Goal: Task Accomplishment & Management: Manage account settings

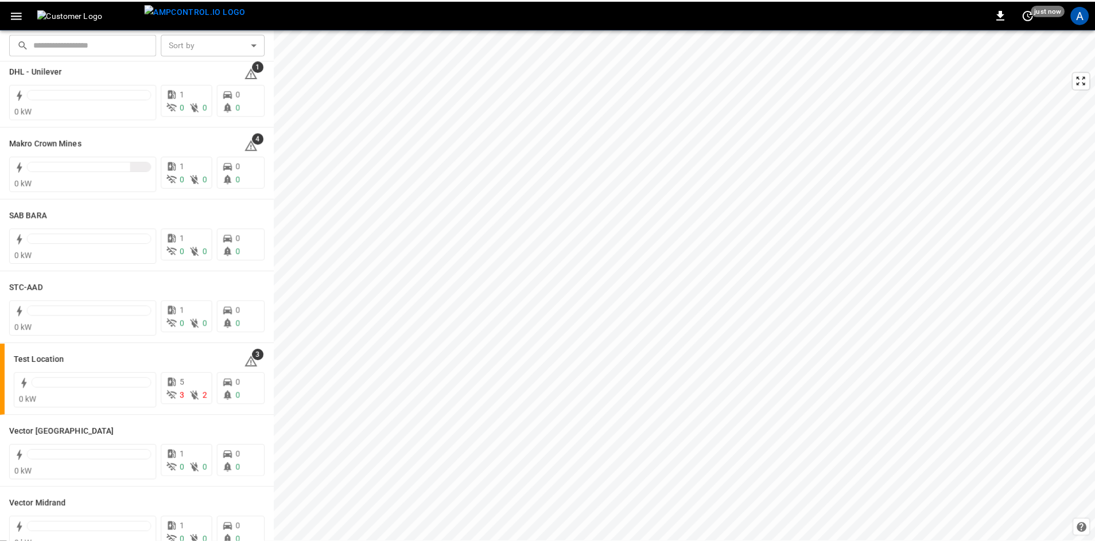
scroll to position [172, 0]
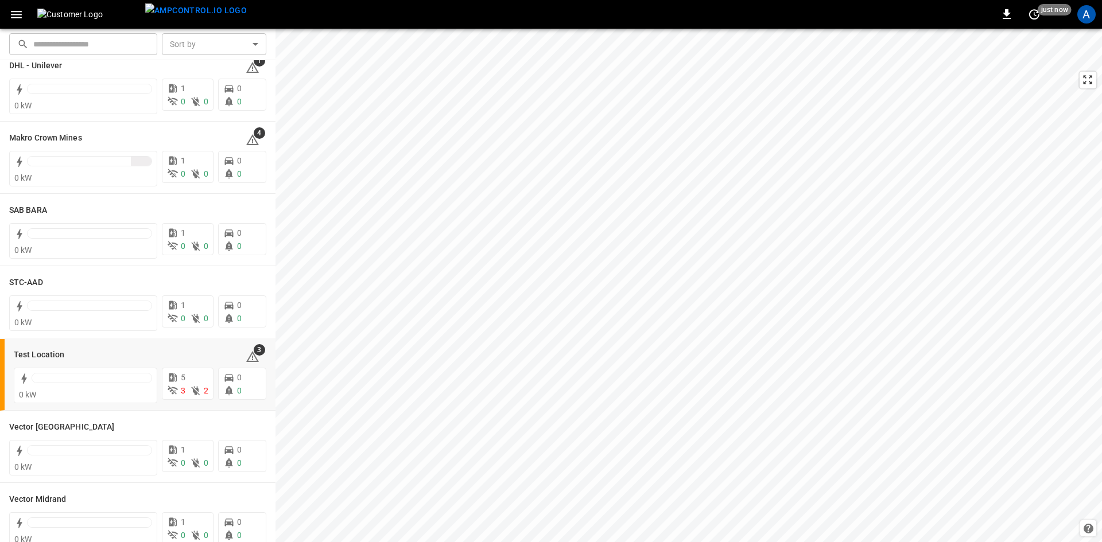
click at [47, 359] on h6 "Test Location" at bounding box center [39, 355] width 51 height 13
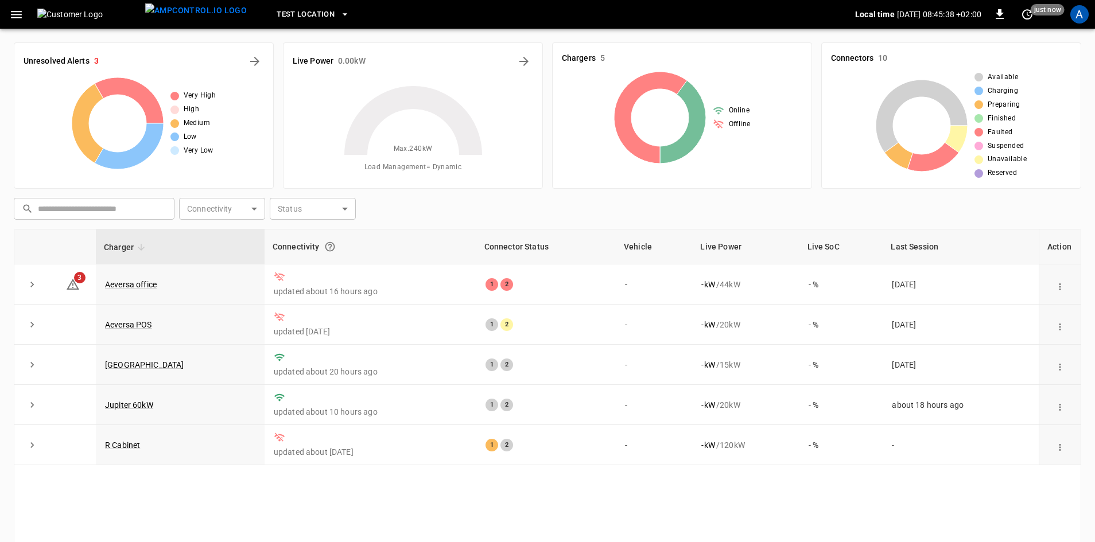
click at [152, 367] on link "Carlswald Decor Centre" at bounding box center [144, 364] width 79 height 9
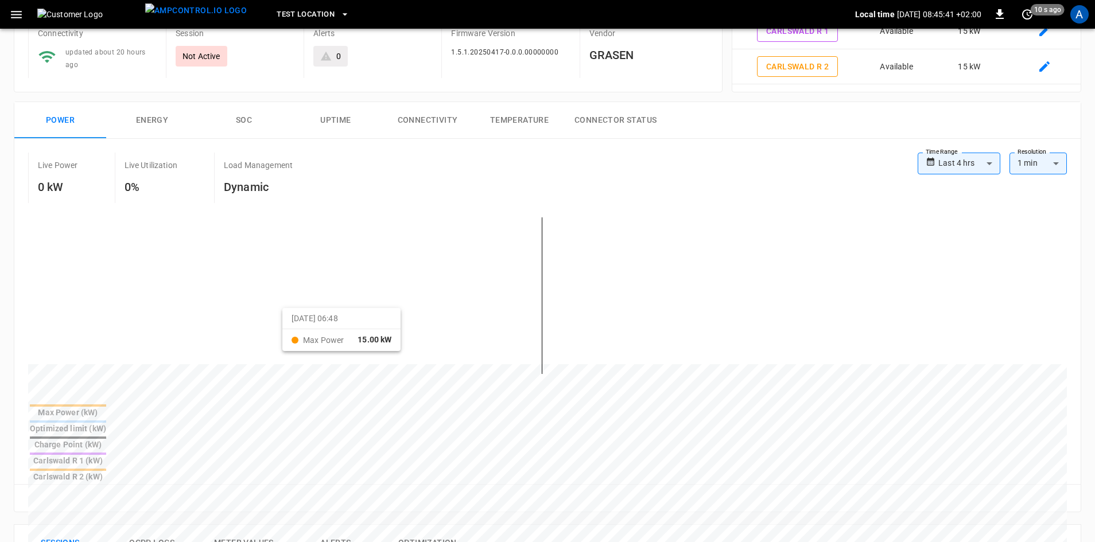
scroll to position [115, 0]
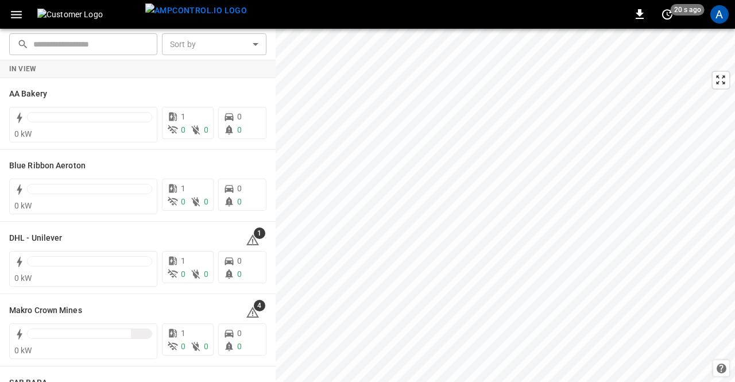
click at [717, 20] on div "A" at bounding box center [719, 14] width 18 height 18
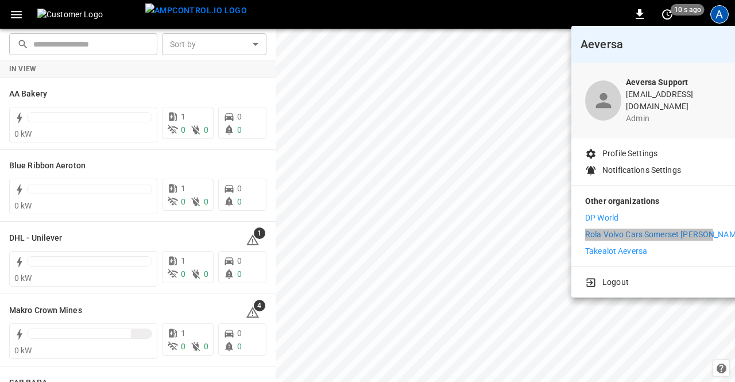
click at [603, 228] on p "Rola Volvo Cars Somerset [PERSON_NAME]" at bounding box center [664, 234] width 158 height 12
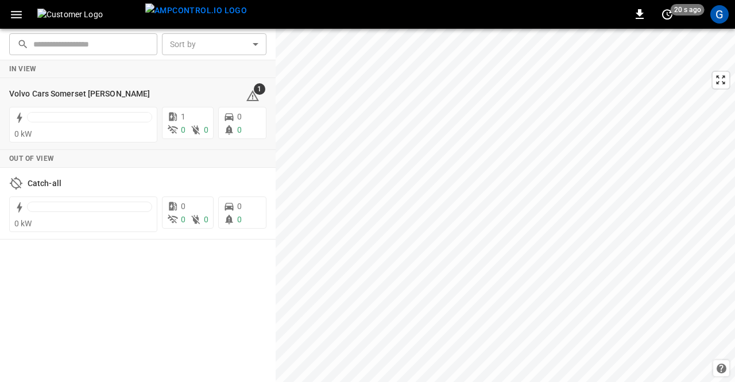
click at [33, 92] on h6 "Volvo Cars Somerset Wes" at bounding box center [79, 94] width 141 height 13
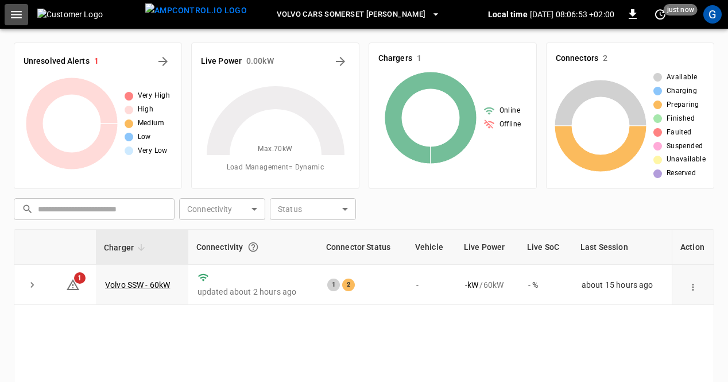
click at [14, 14] on icon "button" at bounding box center [16, 14] width 11 height 7
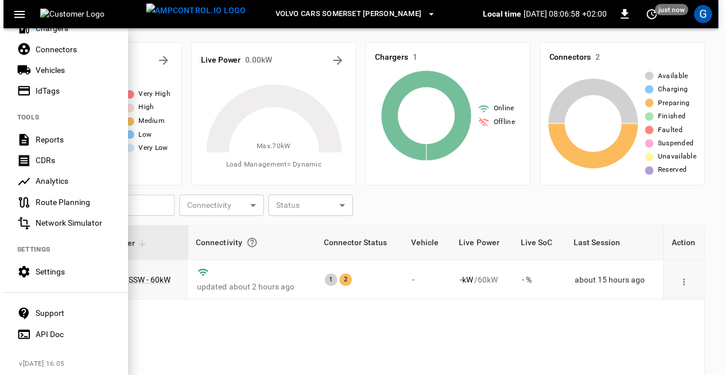
scroll to position [281, 0]
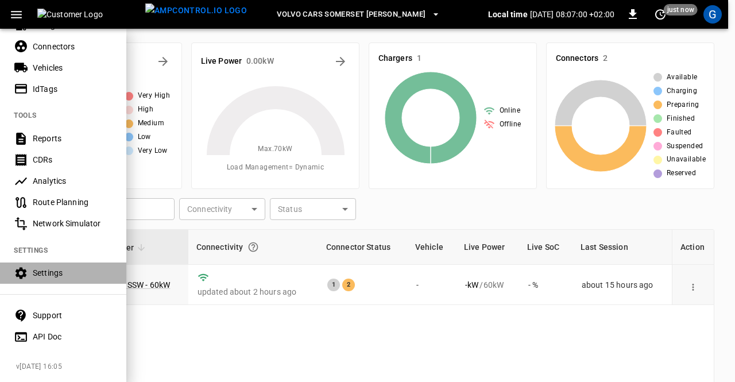
click at [50, 267] on div "Settings" at bounding box center [73, 272] width 80 height 11
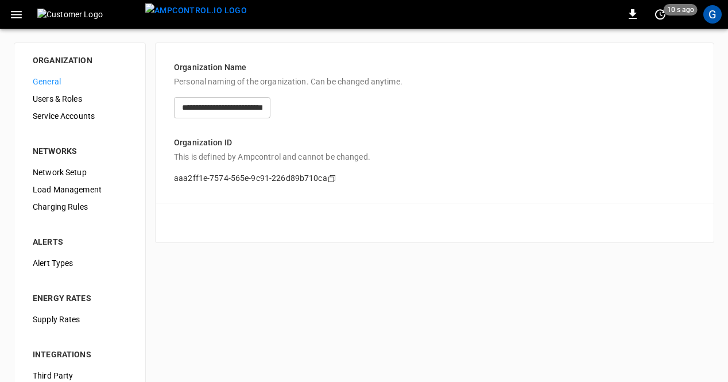
click at [59, 95] on span "Users & Roles" at bounding box center [80, 99] width 94 height 12
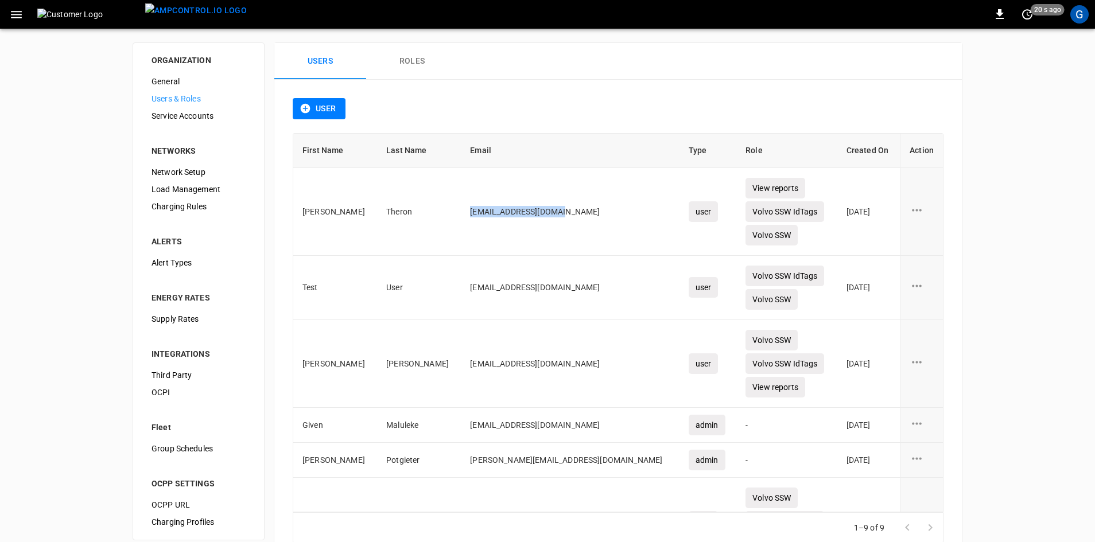
drag, startPoint x: 546, startPoint y: 216, endPoint x: 451, endPoint y: 213, distance: 95.3
click at [461, 213] on td "wtheron@rolagrp.co.za" at bounding box center [570, 212] width 219 height 88
copy td "wtheron@rolagrp.co.za"
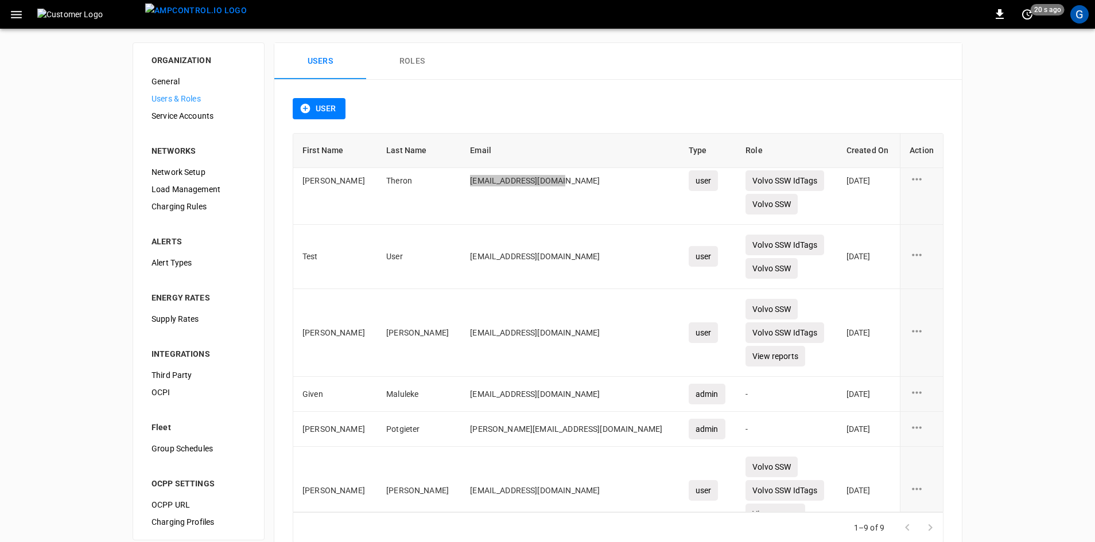
scroll to position [57, 0]
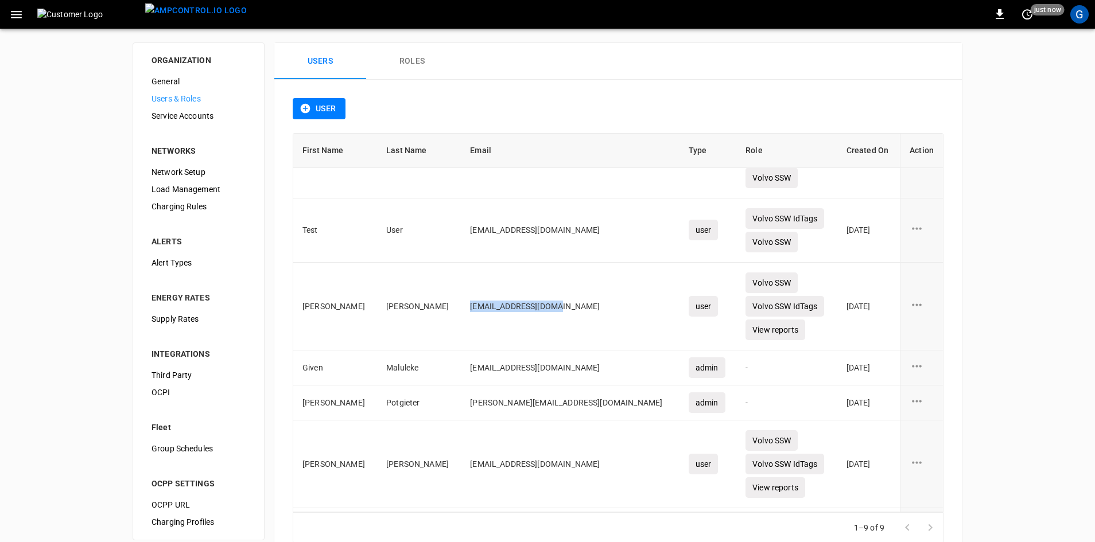
drag, startPoint x: 512, startPoint y: 305, endPoint x: 449, endPoint y: 302, distance: 62.6
click at [461, 302] on td "sswart@rolagrp.co.za" at bounding box center [570, 307] width 219 height 88
copy td "sswart@rolagrp.co.za"
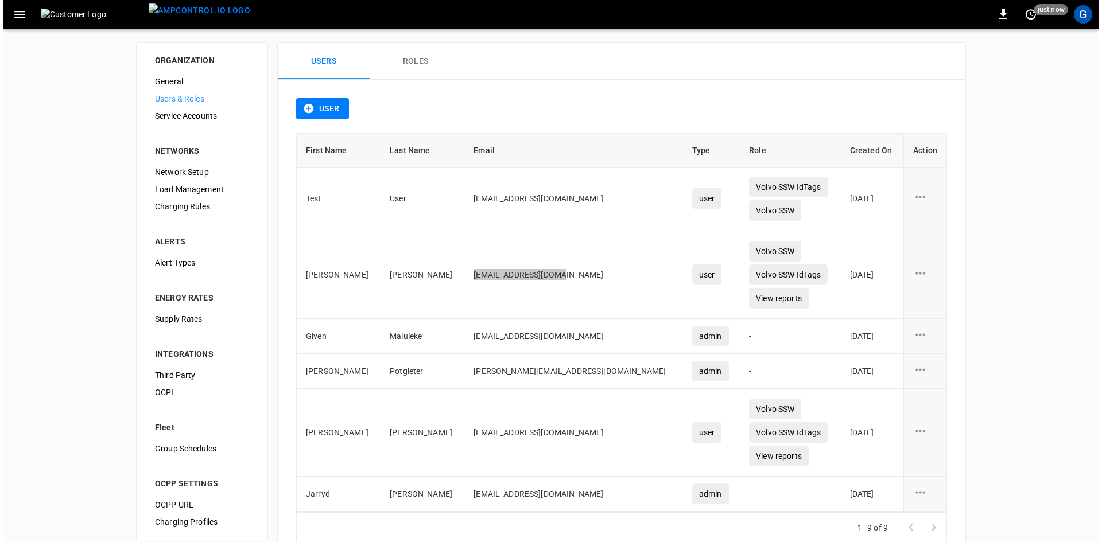
scroll to position [115, 0]
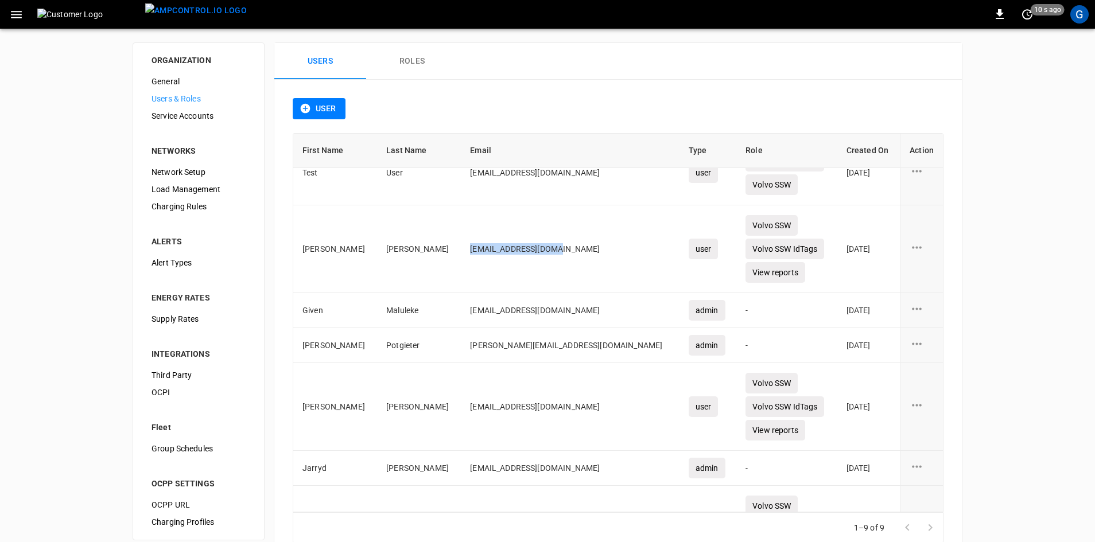
drag, startPoint x: 589, startPoint y: 409, endPoint x: 450, endPoint y: 407, distance: 138.9
click at [461, 381] on td "rchapman+volvossw@rolagrp.co.za" at bounding box center [570, 407] width 219 height 88
copy td "rchapman+volvossw@rolagrp.co.za"
click at [407, 61] on button "Roles" at bounding box center [412, 61] width 92 height 37
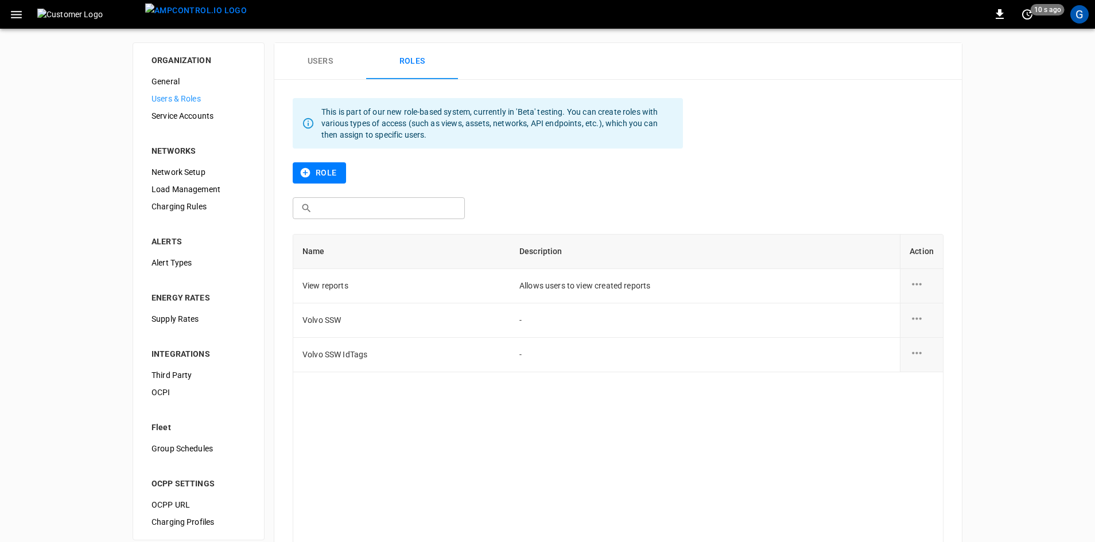
click at [734, 347] on icon "role action options" at bounding box center [917, 353] width 14 height 14
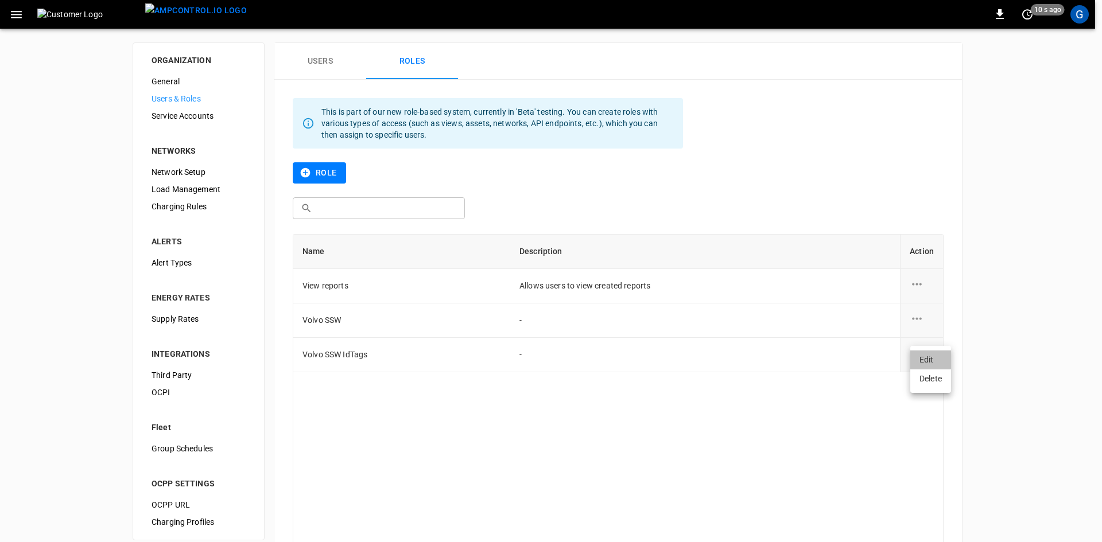
click at [734, 362] on li "Edit" at bounding box center [930, 360] width 41 height 19
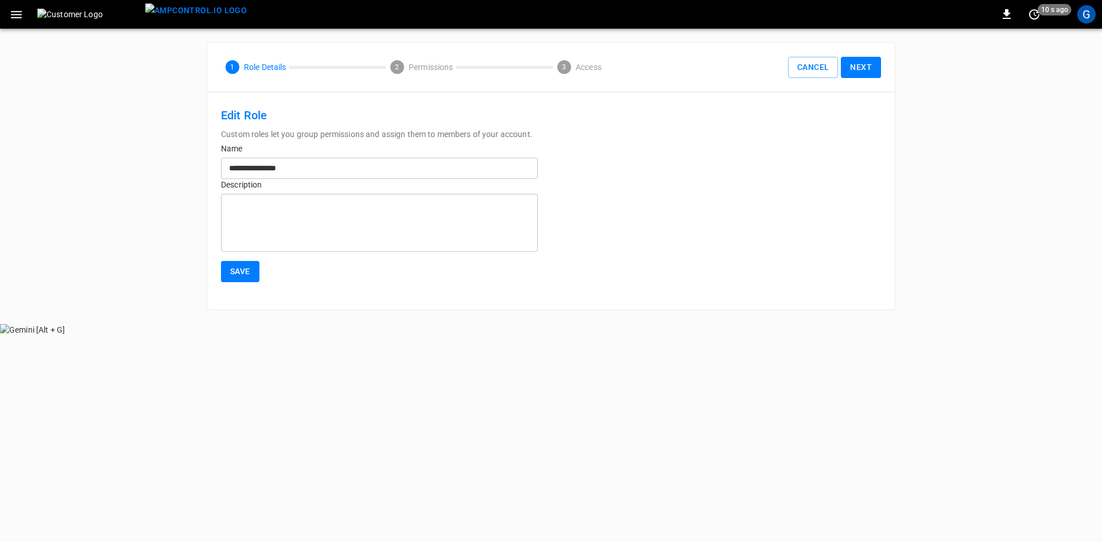
click at [734, 67] on button "Next" at bounding box center [861, 67] width 40 height 21
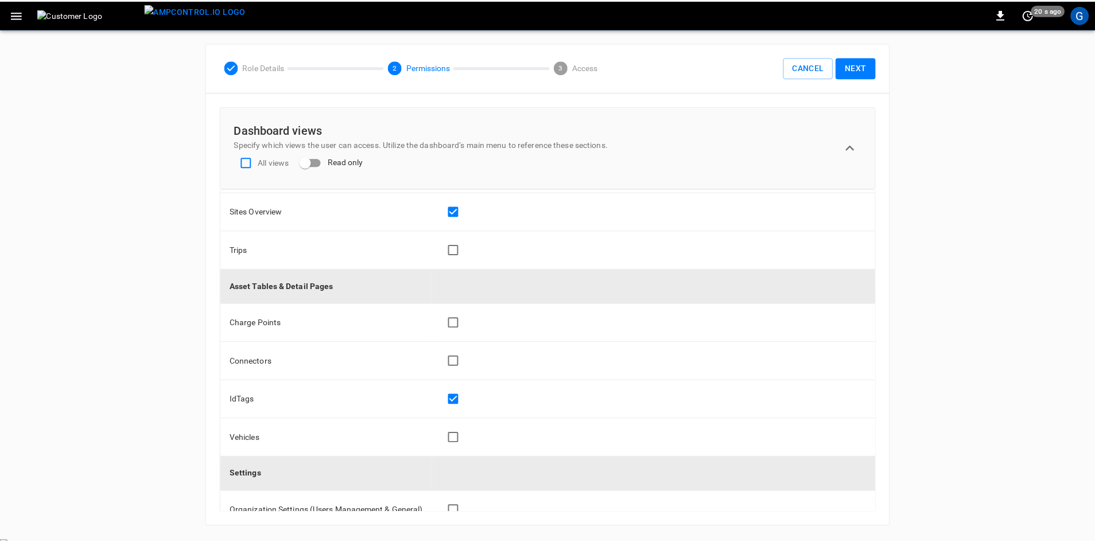
scroll to position [492, 0]
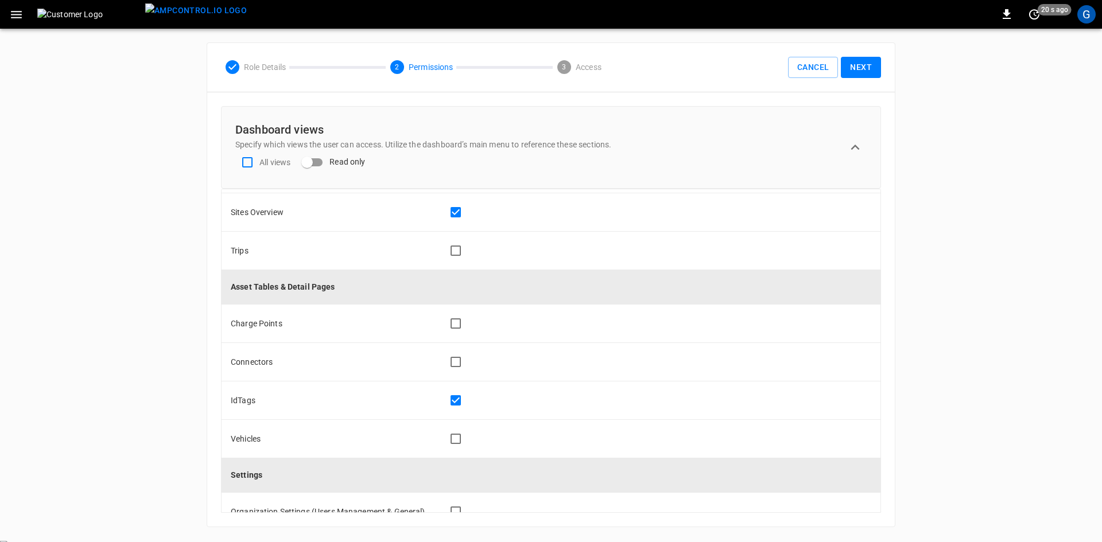
click at [734, 72] on button "Cancel" at bounding box center [813, 67] width 50 height 21
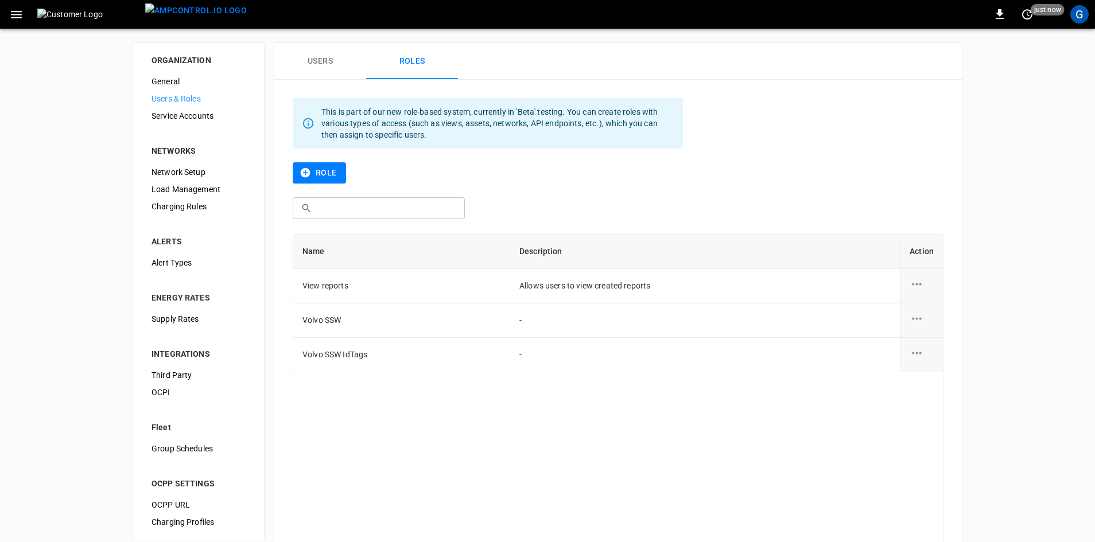
click at [734, 20] on div "G" at bounding box center [1079, 14] width 18 height 18
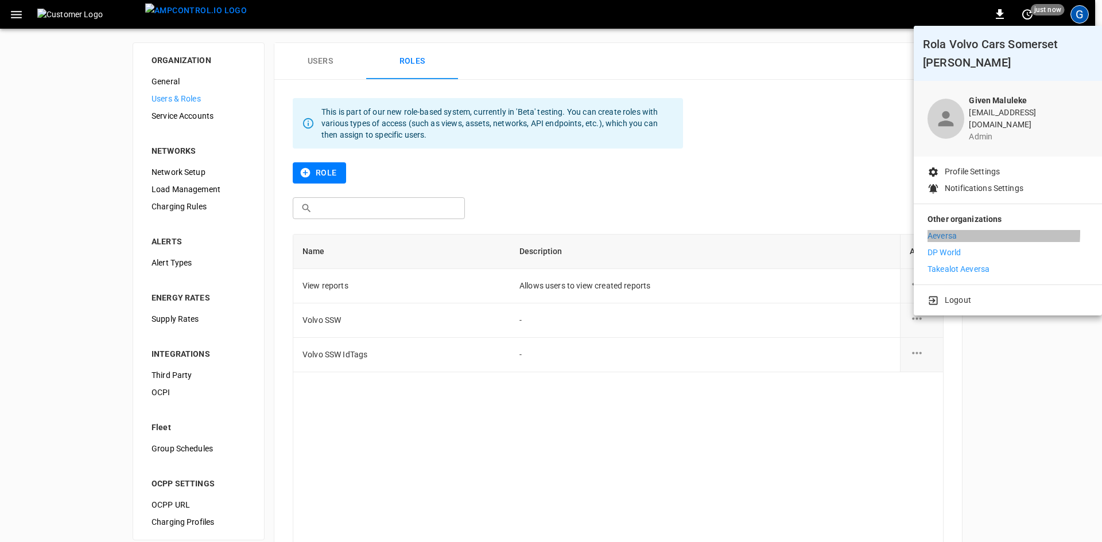
click at [734, 230] on p "Aeversa" at bounding box center [941, 236] width 29 height 12
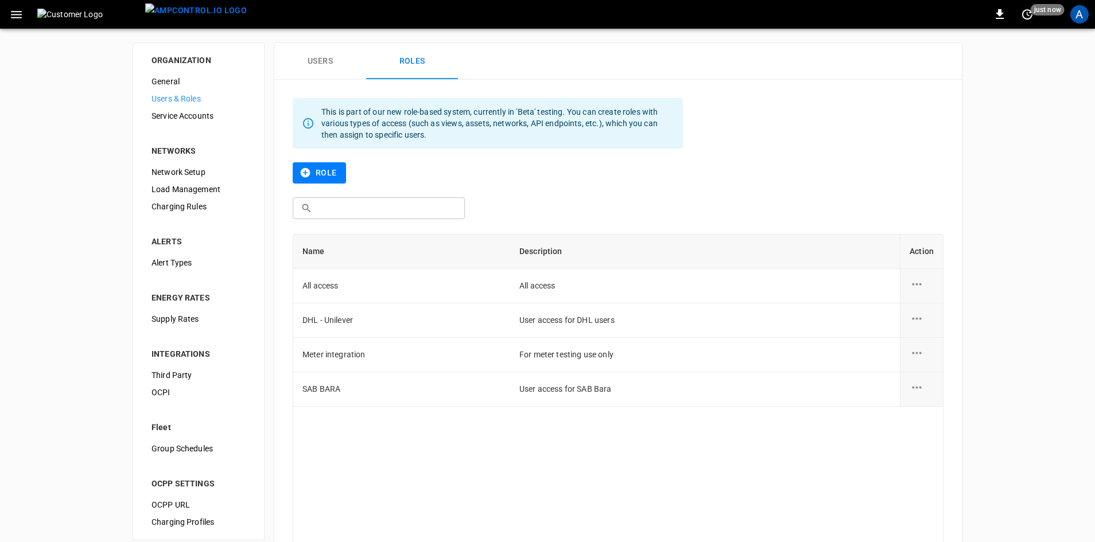
click at [20, 21] on icon "button" at bounding box center [16, 14] width 14 height 14
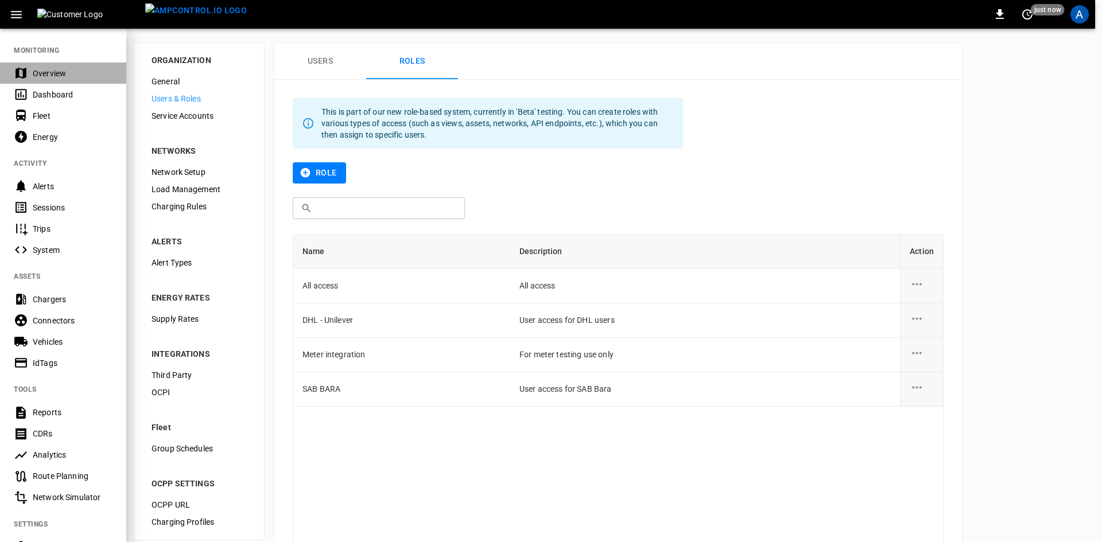
click at [47, 76] on div "Overview" at bounding box center [73, 73] width 80 height 11
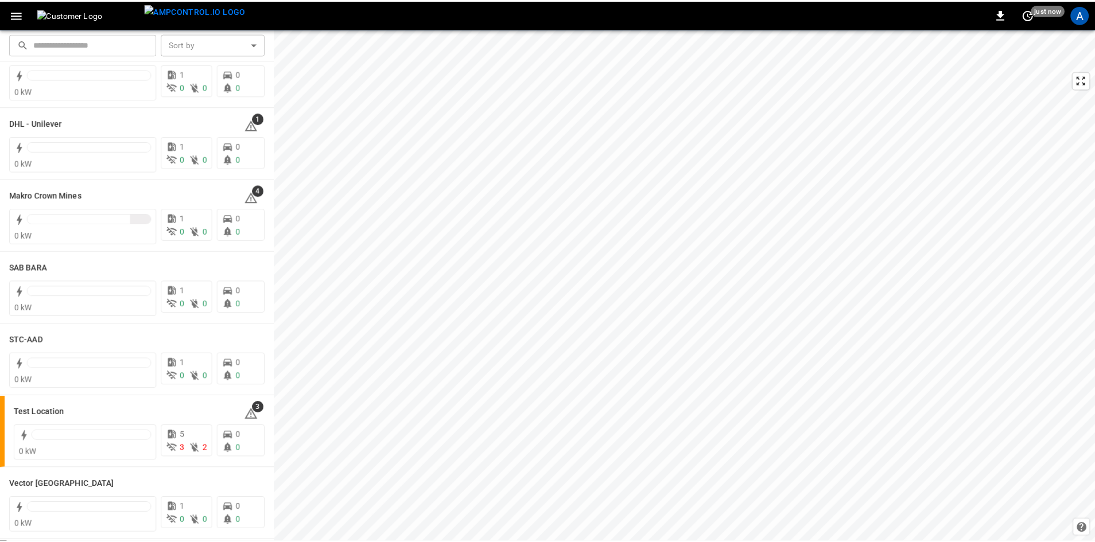
scroll to position [172, 0]
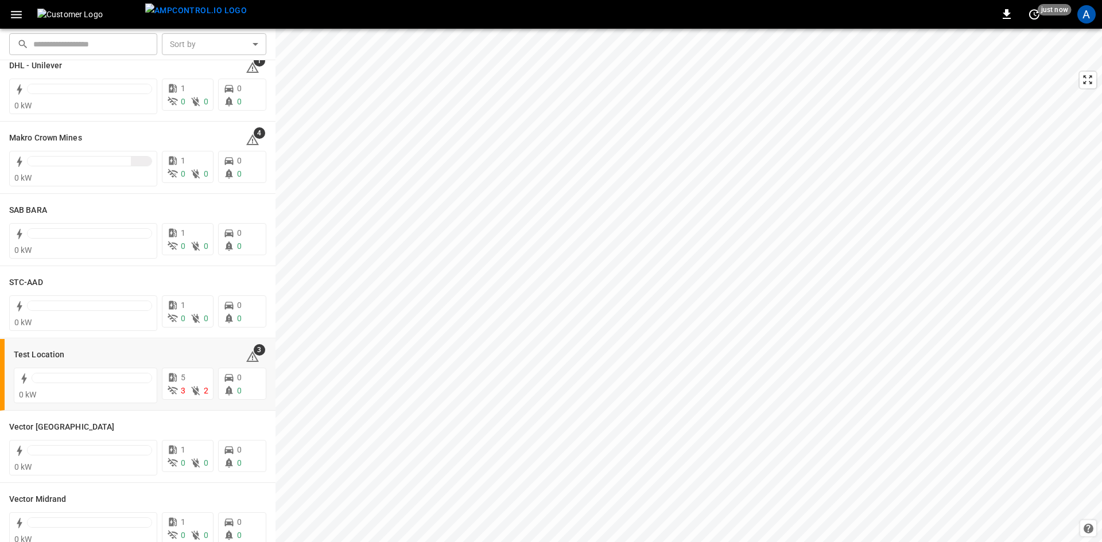
click at [41, 356] on h6 "Test Location" at bounding box center [39, 355] width 51 height 13
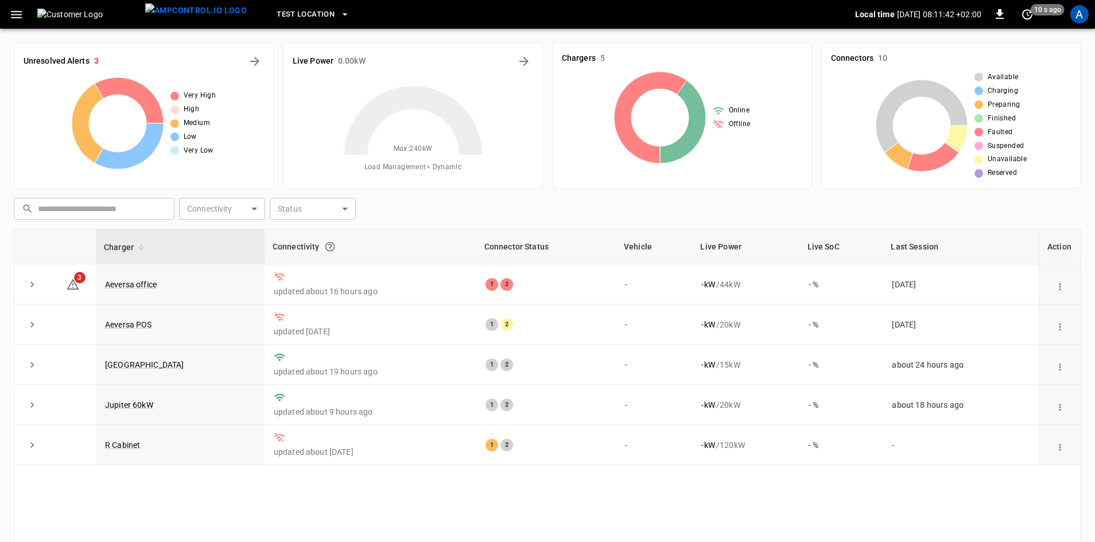
click at [145, 367] on link "[GEOGRAPHIC_DATA]" at bounding box center [144, 364] width 79 height 9
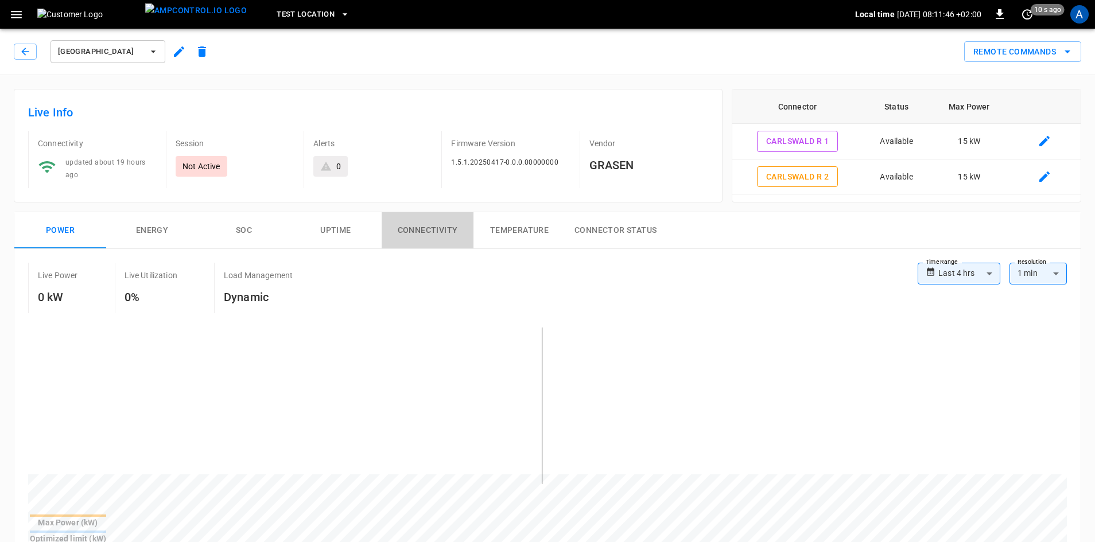
click at [412, 220] on button "Connectivity" at bounding box center [428, 230] width 92 height 37
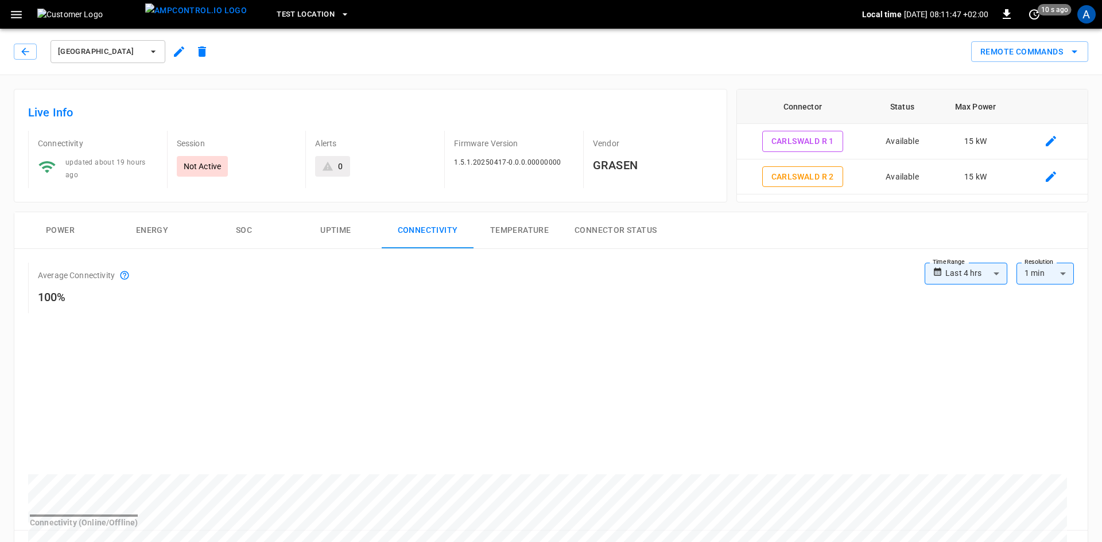
click at [991, 272] on body "**********" at bounding box center [551, 546] width 1102 height 1093
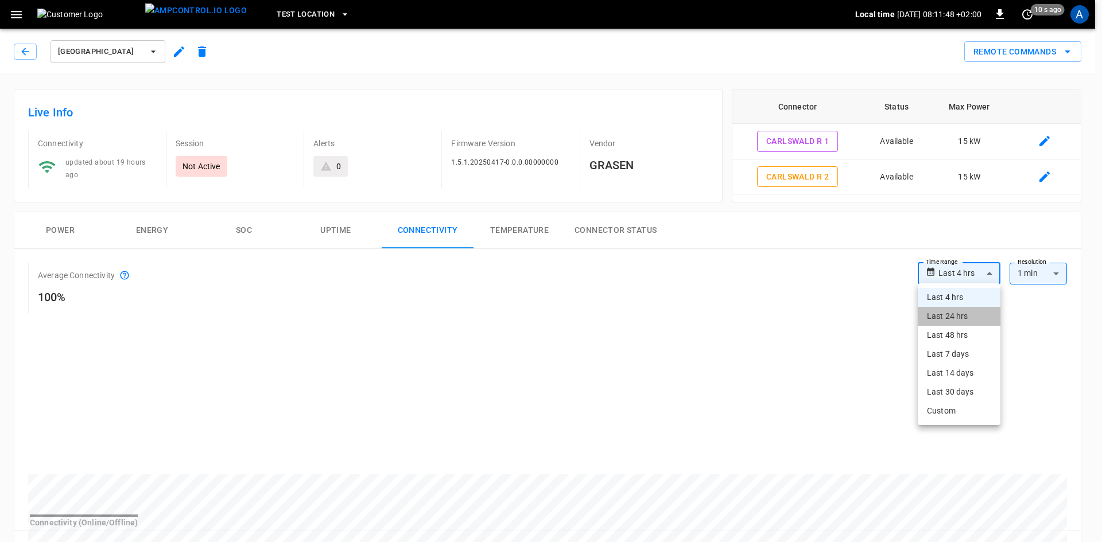
click at [942, 314] on li "Last 24 hrs" at bounding box center [959, 316] width 83 height 19
type input "**********"
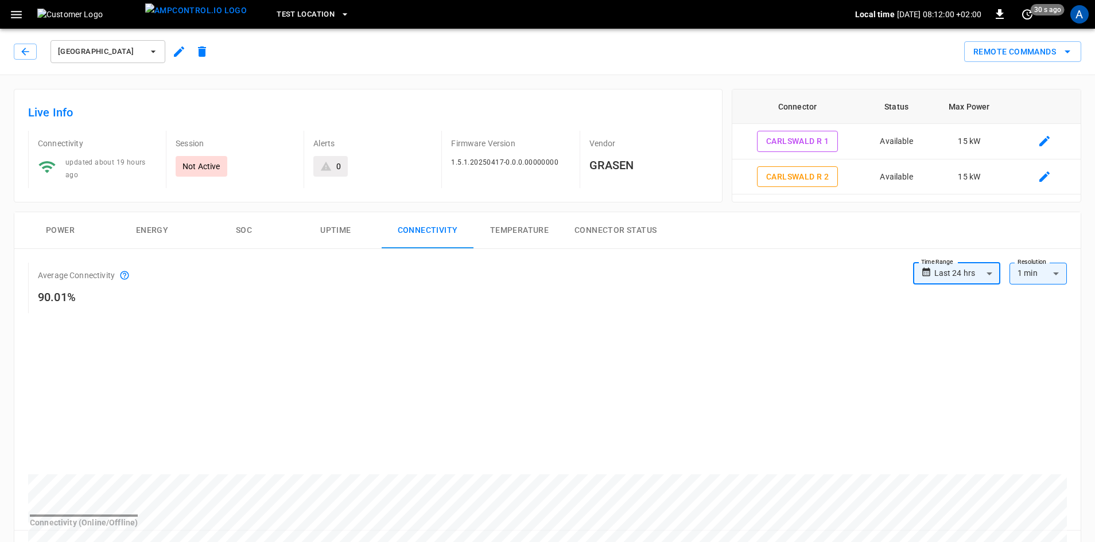
click at [180, 56] on icon "button" at bounding box center [179, 52] width 14 height 14
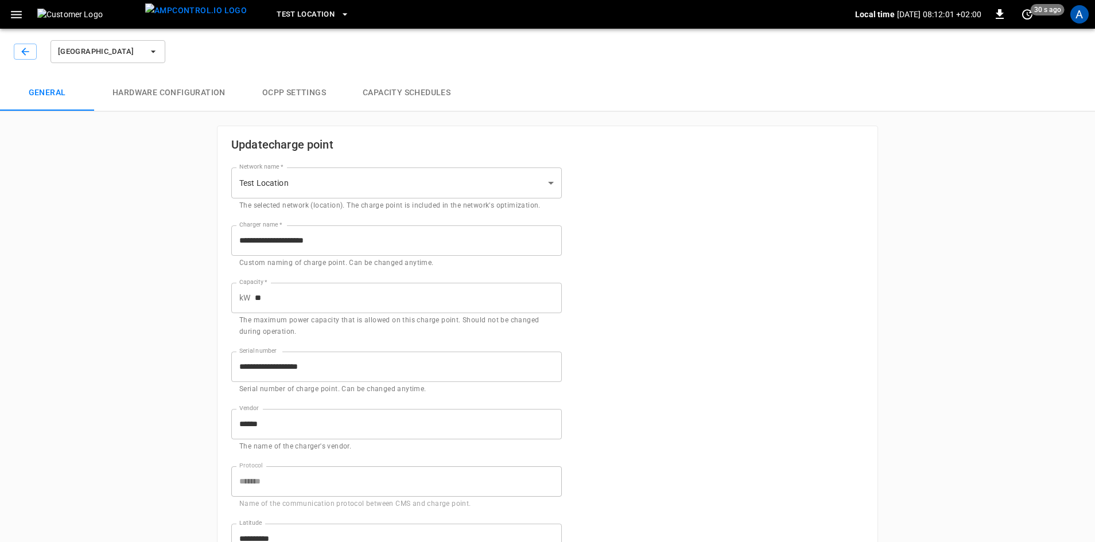
type input "**********"
click at [30, 53] on icon "button" at bounding box center [25, 51] width 11 height 11
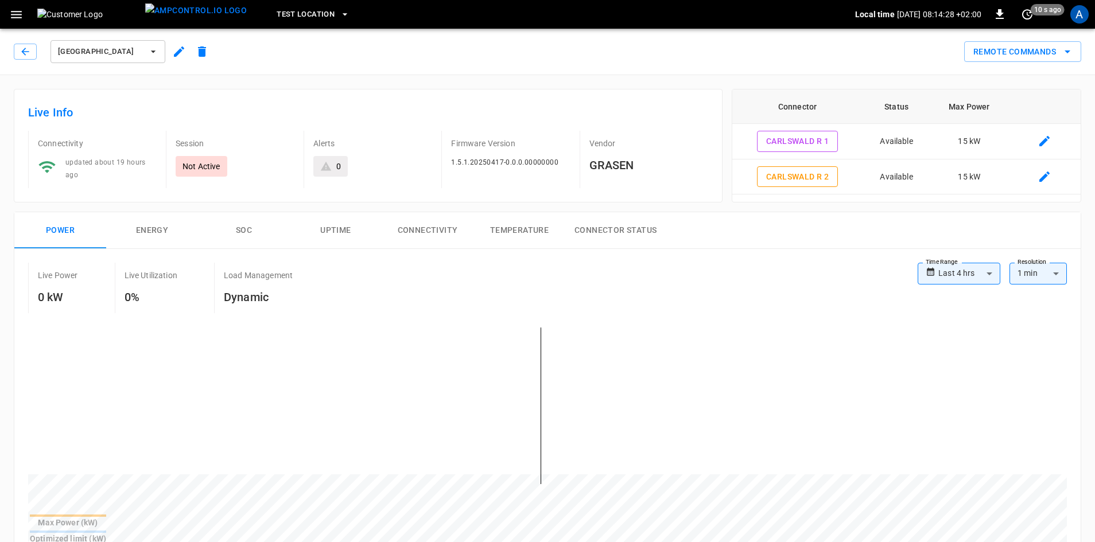
click at [180, 52] on icon "button" at bounding box center [179, 52] width 14 height 14
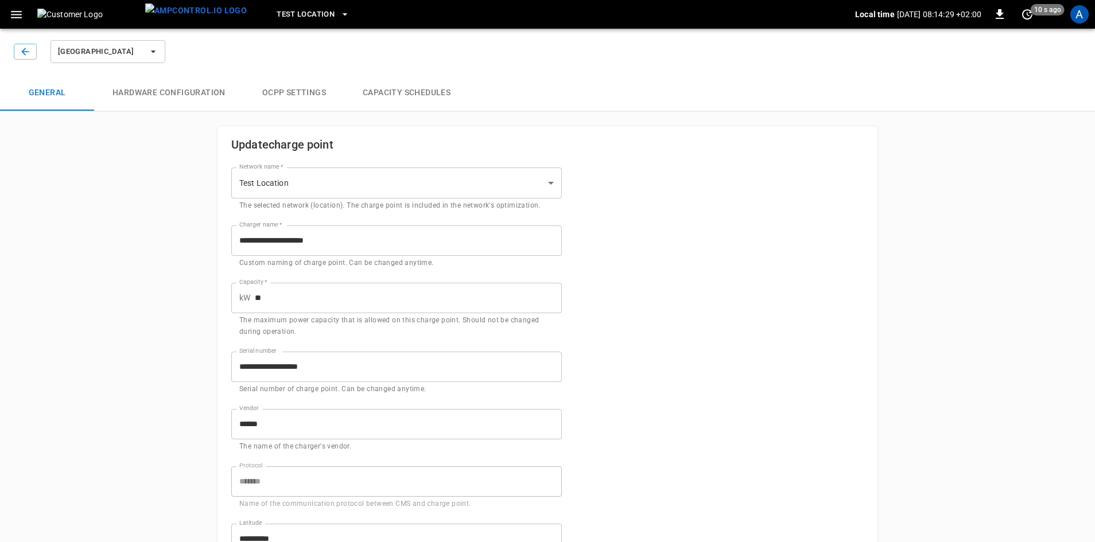
click at [188, 92] on button "Hardware configuration" at bounding box center [169, 93] width 150 height 37
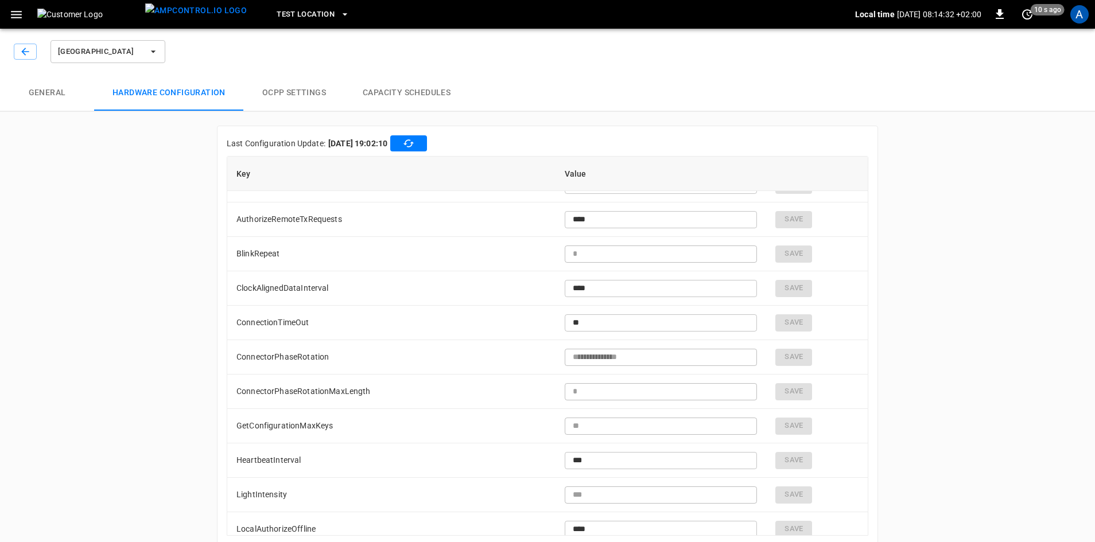
scroll to position [115, 0]
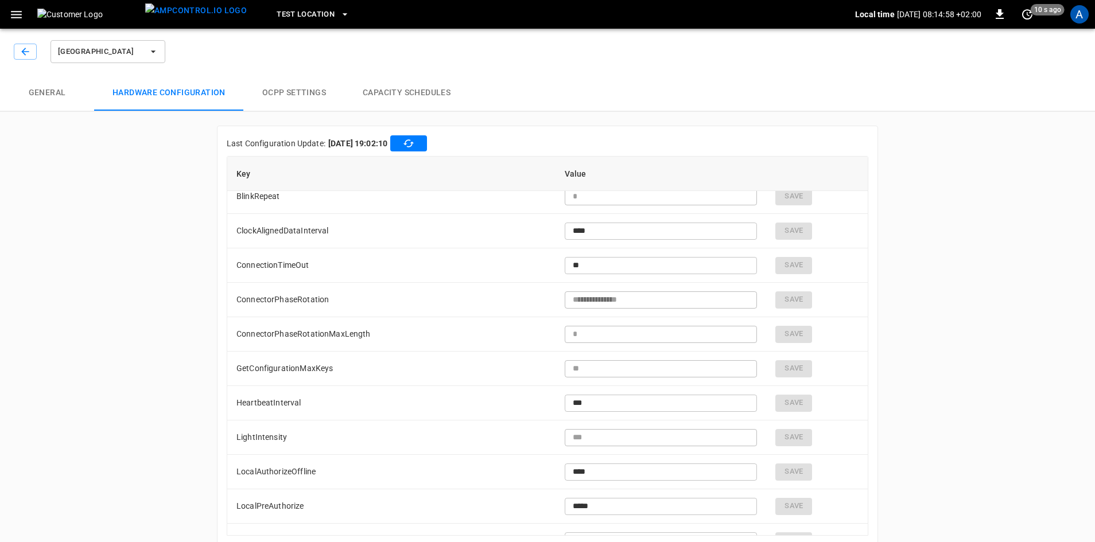
click at [597, 405] on input "***" at bounding box center [661, 403] width 193 height 21
type input "*"
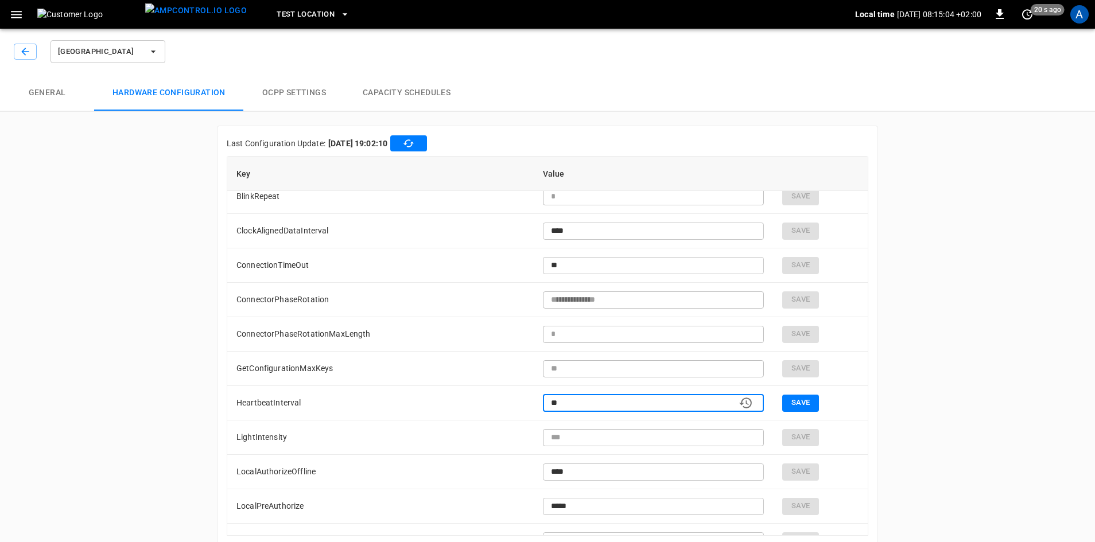
type input "**"
click at [805, 405] on button "Save" at bounding box center [800, 403] width 37 height 17
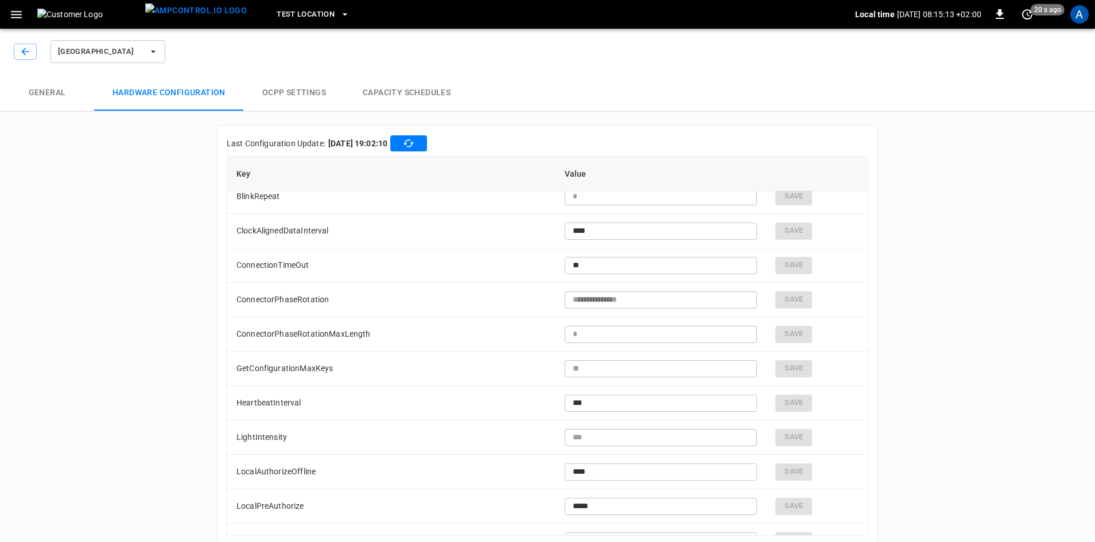
click at [601, 401] on input "***" at bounding box center [661, 403] width 193 height 21
type input "**"
click at [953, 359] on div "**********" at bounding box center [547, 291] width 1095 height 535
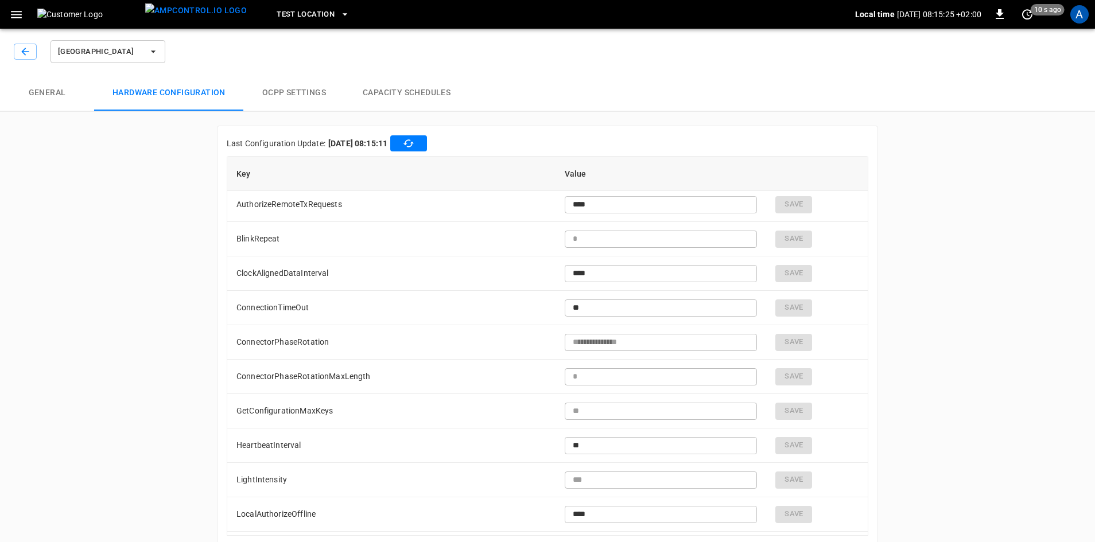
scroll to position [57, 0]
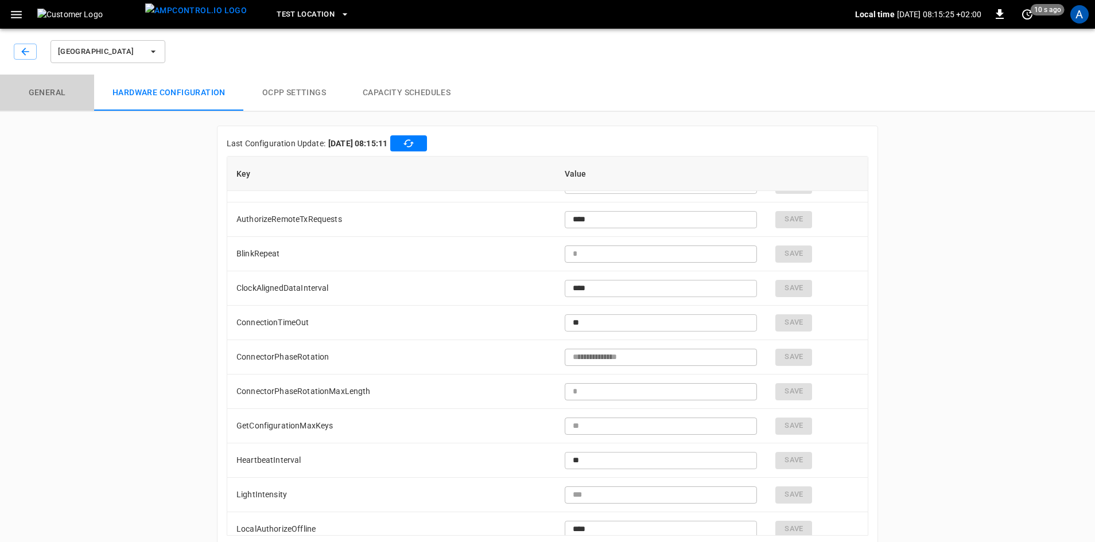
click at [53, 92] on button "General" at bounding box center [47, 93] width 94 height 37
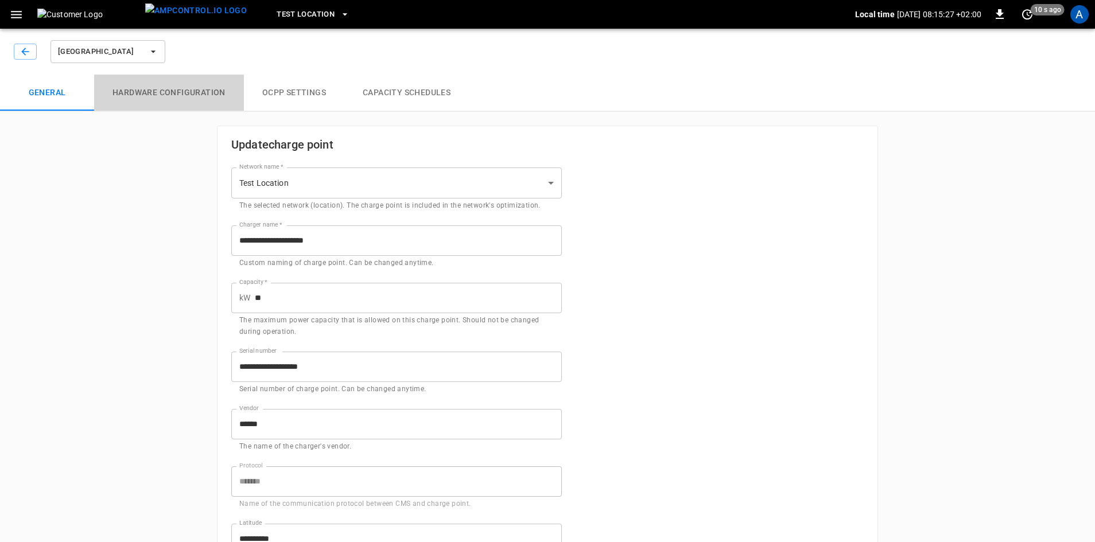
click at [162, 98] on button "Hardware configuration" at bounding box center [169, 93] width 150 height 37
